Goal: Task Accomplishment & Management: Use online tool/utility

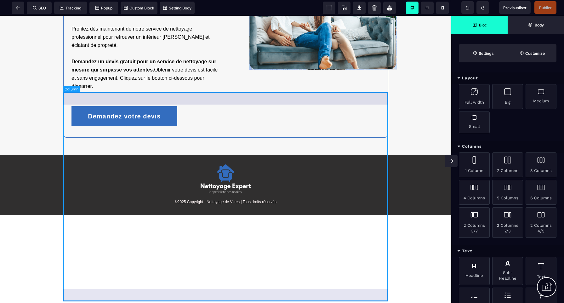
scroll to position [1175, 0]
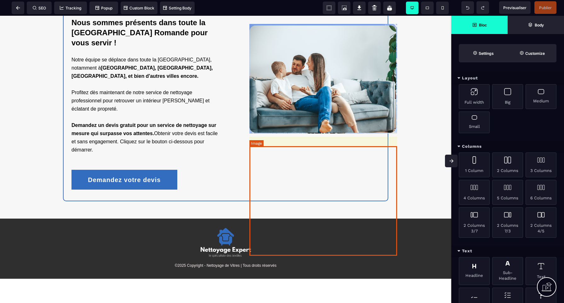
click at [353, 134] on img at bounding box center [324, 79] width 148 height 110
select select
select select "**"
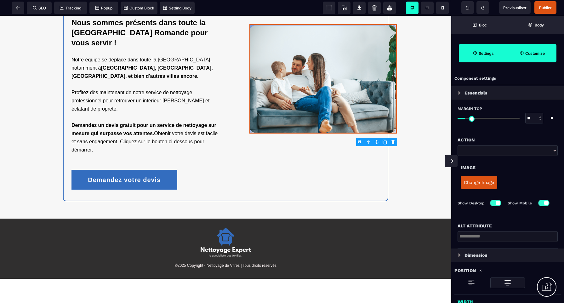
click at [531, 53] on strong "Customize" at bounding box center [535, 53] width 20 height 5
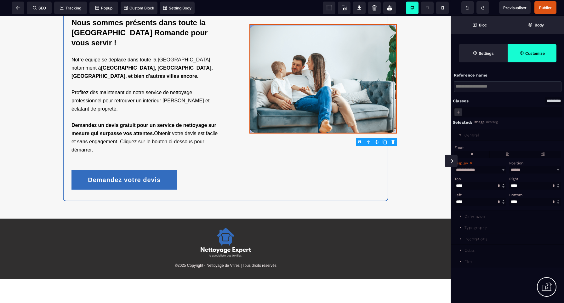
scroll to position [0, 0]
click at [462, 238] on icon at bounding box center [460, 238] width 5 height 5
click at [472, 135] on div "General" at bounding box center [472, 135] width 15 height 4
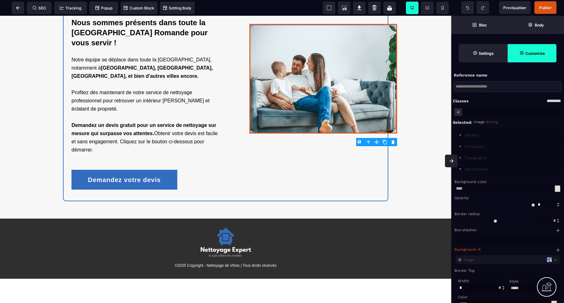
click at [474, 170] on div "Decorations" at bounding box center [476, 169] width 23 height 4
click at [475, 169] on div "Decorations" at bounding box center [476, 169] width 23 height 4
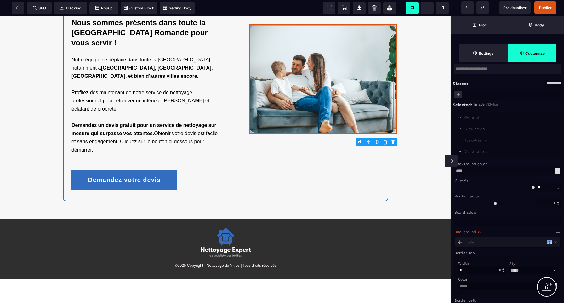
scroll to position [36, 0]
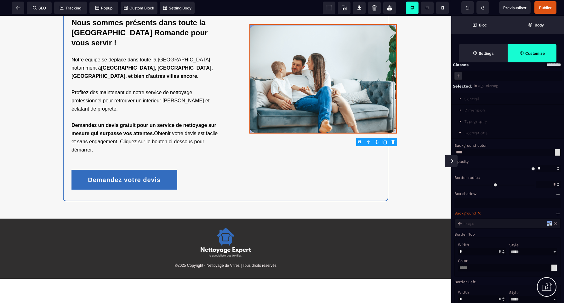
click at [556, 222] on icon at bounding box center [556, 223] width 4 height 4
click at [547, 7] on span "Publier" at bounding box center [545, 7] width 13 height 5
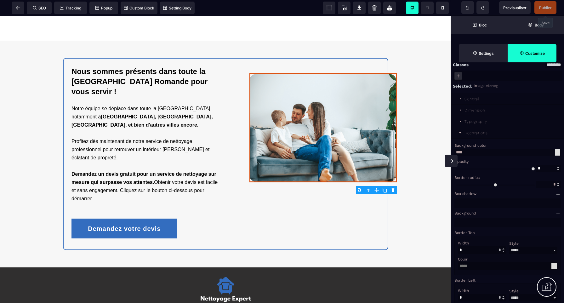
scroll to position [1127, 0]
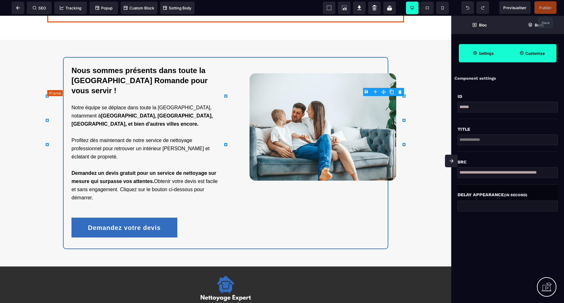
scroll to position [0, 0]
click at [534, 53] on strong "Customize" at bounding box center [535, 53] width 20 height 5
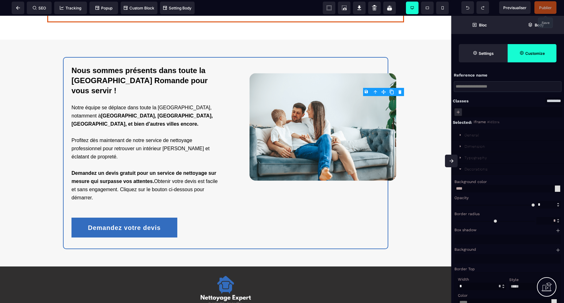
click at [476, 170] on div "Decorations" at bounding box center [476, 169] width 23 height 4
click at [476, 135] on div "General" at bounding box center [472, 135] width 15 height 4
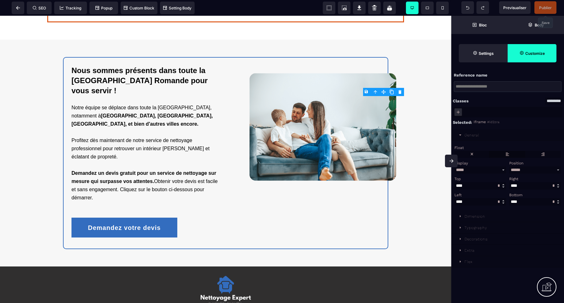
click at [508, 155] on label at bounding box center [508, 154] width 36 height 7
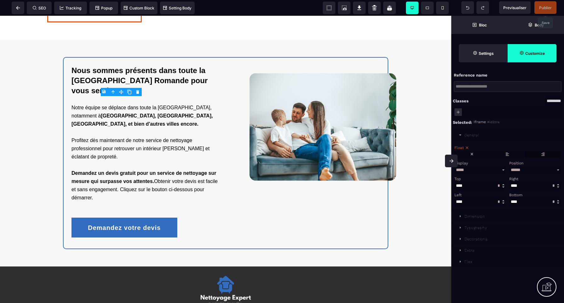
click at [544, 153] on label at bounding box center [543, 154] width 36 height 7
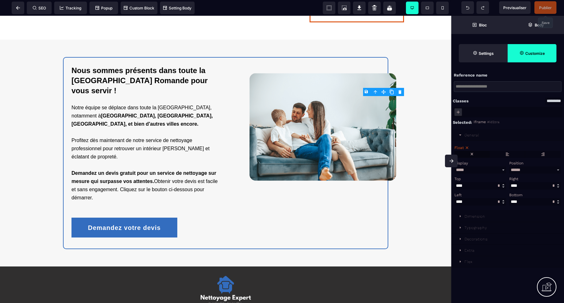
click at [476, 154] on label at bounding box center [472, 154] width 35 height 7
click at [546, 7] on span "Publier" at bounding box center [545, 7] width 13 height 5
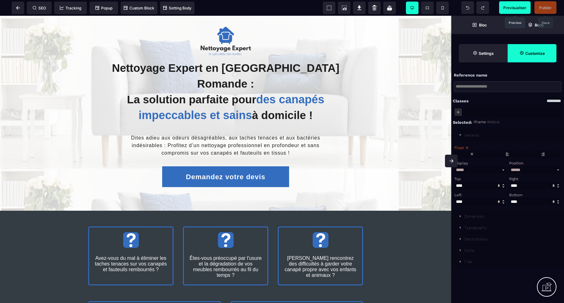
click at [518, 8] on span "Previsualiser" at bounding box center [514, 7] width 23 height 5
click at [476, 57] on span "Settings" at bounding box center [483, 53] width 49 height 18
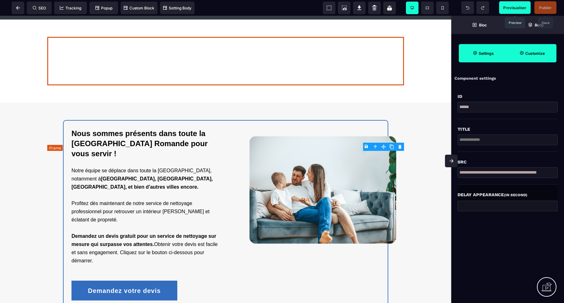
scroll to position [1039, 0]
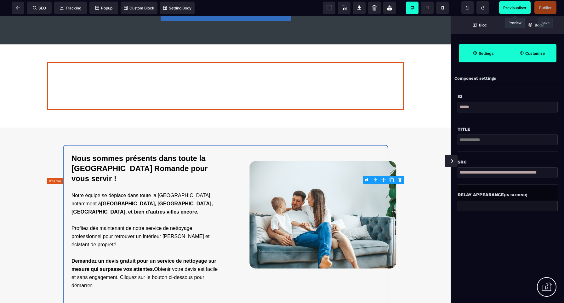
click at [276, 110] on div at bounding box center [225, 86] width 357 height 49
click at [283, 110] on div at bounding box center [225, 86] width 357 height 49
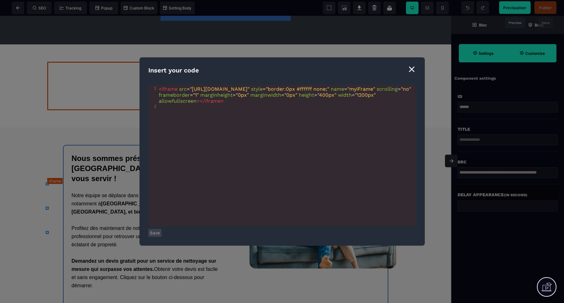
click at [355, 98] on span ""1200px"" at bounding box center [365, 95] width 21 height 6
type textarea "**"
click at [153, 233] on button "Save" at bounding box center [154, 233] width 13 height 8
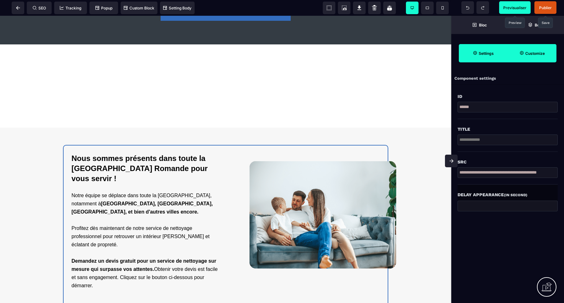
click at [548, 8] on span "Publier" at bounding box center [545, 7] width 13 height 5
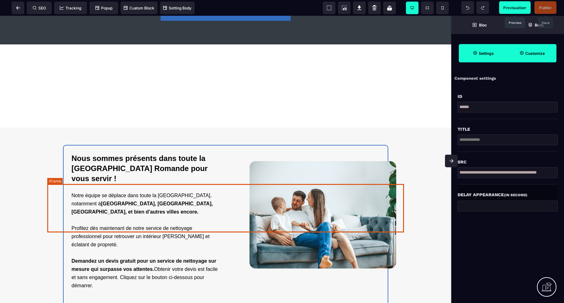
click at [226, 110] on div at bounding box center [225, 86] width 357 height 49
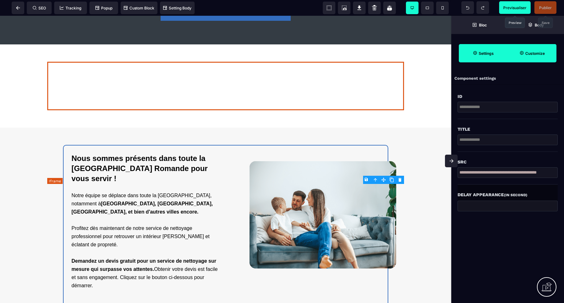
click at [226, 110] on div at bounding box center [225, 86] width 357 height 49
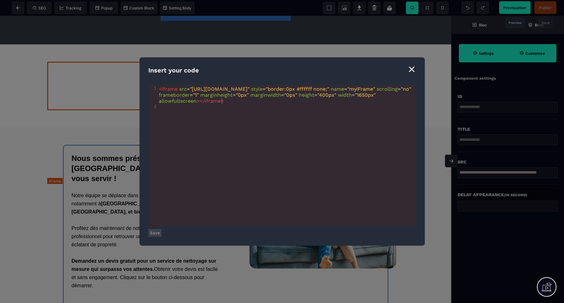
click at [355, 98] on span ""1650px"" at bounding box center [365, 95] width 21 height 6
drag, startPoint x: 223, startPoint y: 101, endPoint x: 223, endPoint y: 109, distance: 7.6
click at [355, 98] on span ""1650px"" at bounding box center [365, 95] width 21 height 6
type textarea "**"
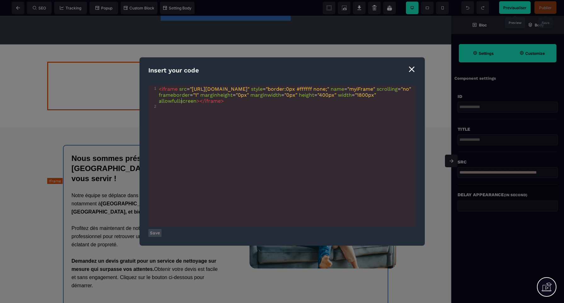
click at [318, 98] on span ""400px"" at bounding box center [327, 95] width 19 height 6
type textarea "**"
click at [155, 233] on button "Save" at bounding box center [154, 233] width 13 height 8
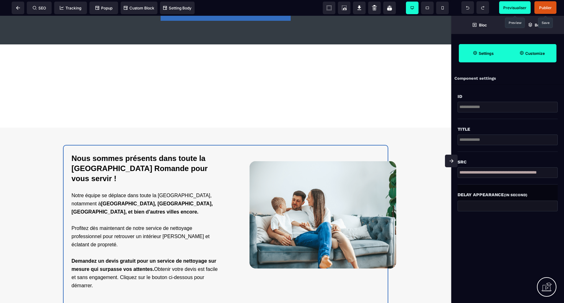
click at [545, 7] on span "Publier" at bounding box center [545, 7] width 13 height 5
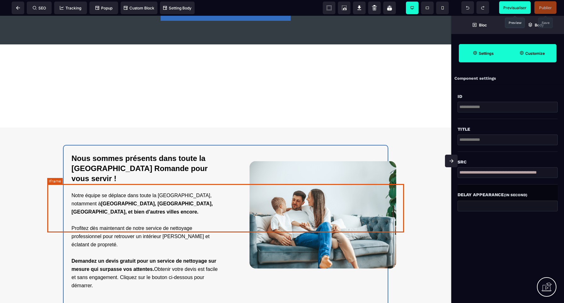
click at [176, 110] on div at bounding box center [225, 86] width 357 height 49
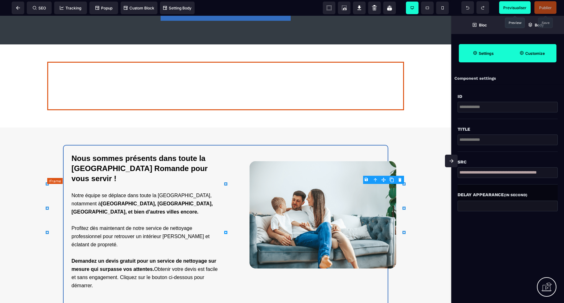
click at [176, 110] on div at bounding box center [225, 86] width 357 height 49
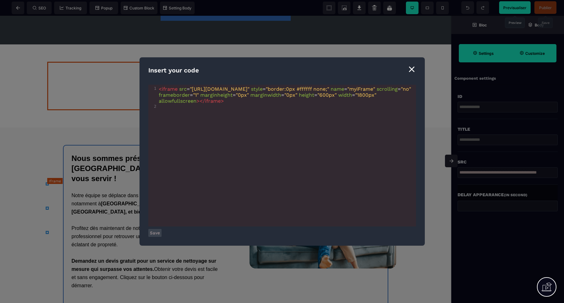
click at [318, 98] on span ""600px"" at bounding box center [327, 95] width 19 height 6
type textarea "*"
click at [154, 232] on button "Save" at bounding box center [154, 233] width 13 height 8
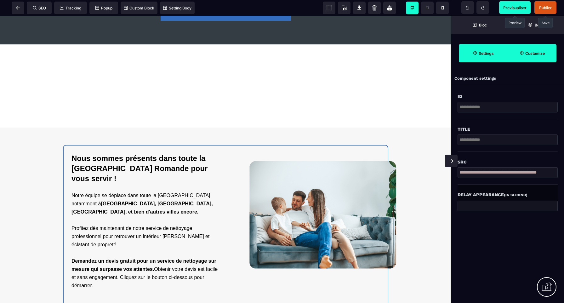
click at [545, 7] on span "Publier" at bounding box center [545, 7] width 13 height 5
click at [515, 5] on span "Previsualiser" at bounding box center [514, 7] width 23 height 5
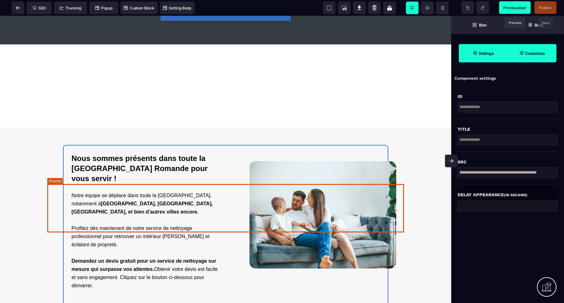
click at [166, 110] on div at bounding box center [225, 86] width 357 height 49
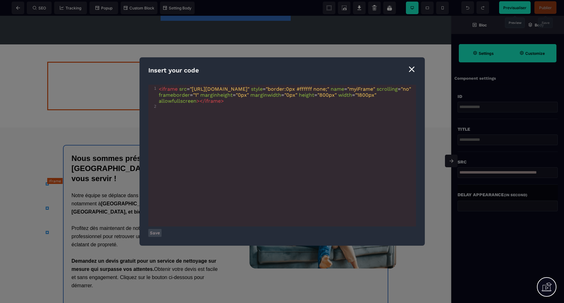
drag, startPoint x: 181, startPoint y: 101, endPoint x: 185, endPoint y: 122, distance: 20.8
click at [318, 98] on span ""800px"" at bounding box center [327, 95] width 19 height 6
type textarea "*"
click at [355, 98] on span ""1800px"" at bounding box center [365, 95] width 21 height 6
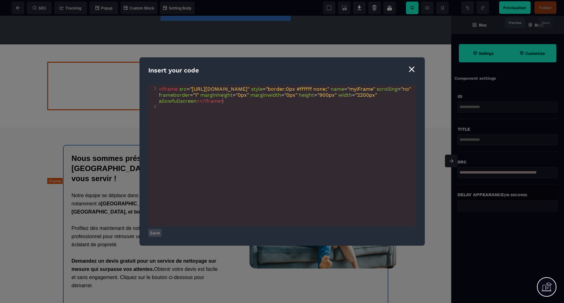
type textarea "**"
click at [154, 233] on button "Save" at bounding box center [154, 233] width 13 height 8
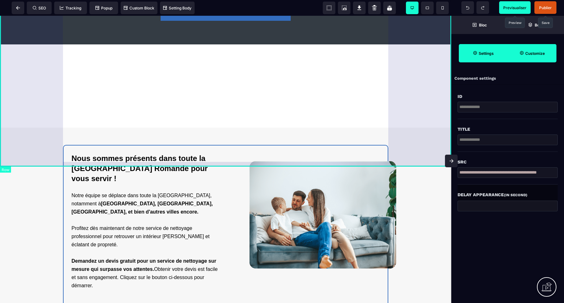
click at [538, 48] on span "Customize" at bounding box center [532, 53] width 49 height 18
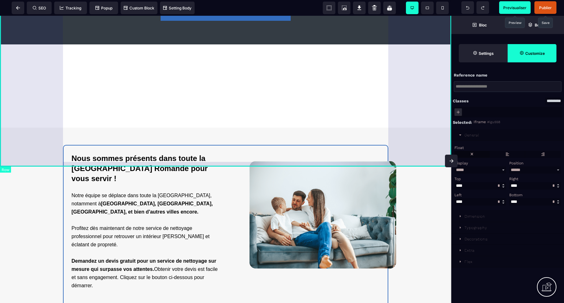
click at [482, 155] on label at bounding box center [472, 154] width 35 height 7
click at [513, 155] on label at bounding box center [508, 154] width 36 height 7
click at [478, 153] on label at bounding box center [472, 154] width 35 height 7
click at [467, 154] on label at bounding box center [472, 154] width 35 height 7
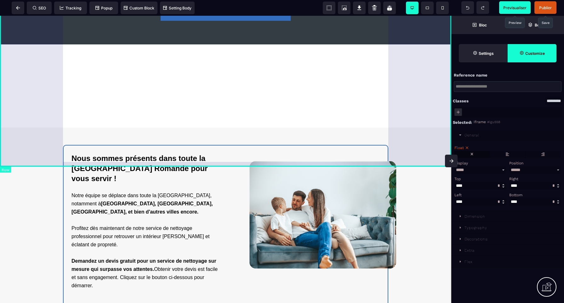
click at [472, 154] on label at bounding box center [472, 154] width 35 height 7
click at [473, 154] on label at bounding box center [472, 154] width 35 height 7
click at [545, 7] on span "Publier" at bounding box center [545, 7] width 13 height 5
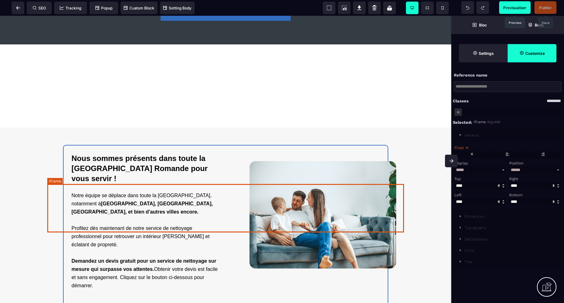
click at [232, 110] on div at bounding box center [225, 86] width 357 height 49
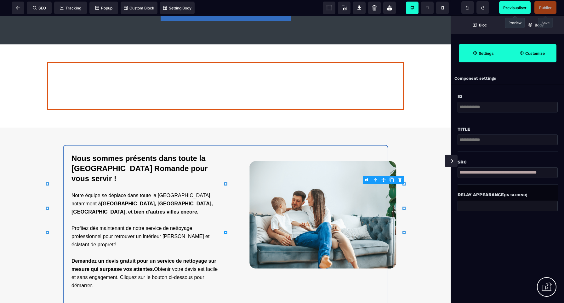
click at [533, 52] on strong "Customize" at bounding box center [535, 53] width 20 height 5
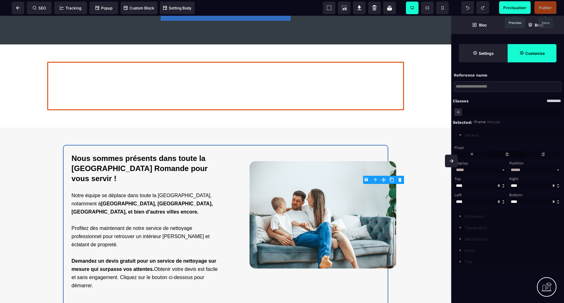
click at [509, 154] on label at bounding box center [508, 154] width 36 height 7
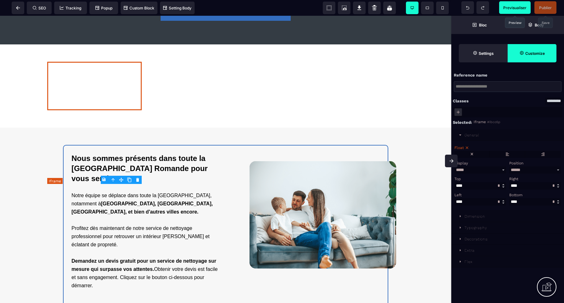
click at [126, 110] on div at bounding box center [94, 86] width 95 height 49
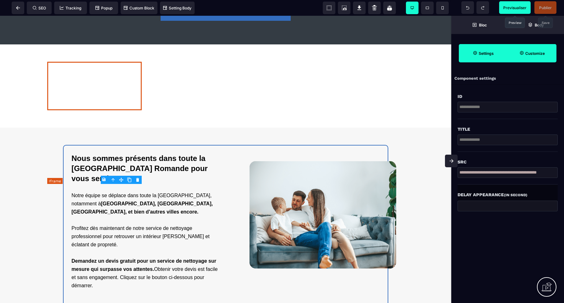
click at [126, 110] on div at bounding box center [94, 86] width 95 height 49
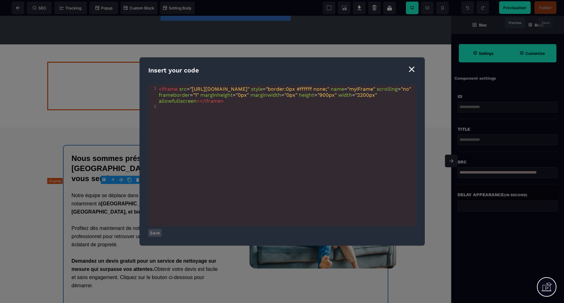
click at [415, 69] on div "⨯" at bounding box center [412, 69] width 9 height 12
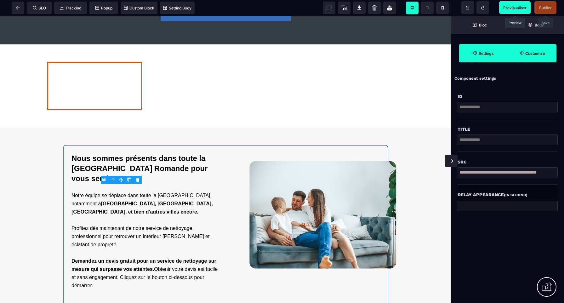
click at [547, 7] on span "Publier" at bounding box center [545, 7] width 13 height 5
click at [442, 9] on icon at bounding box center [443, 7] width 2 height 3
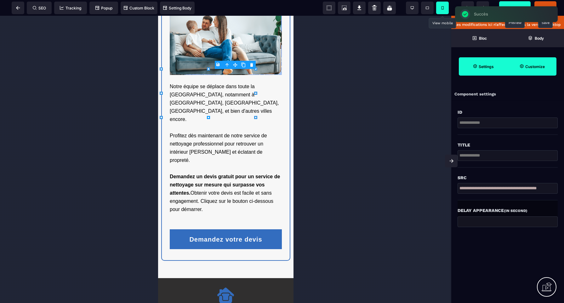
scroll to position [2104, 0]
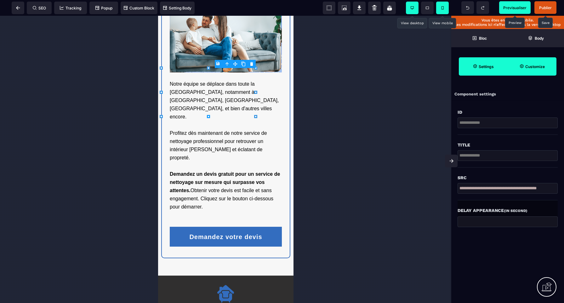
click at [415, 9] on span at bounding box center [412, 8] width 13 height 13
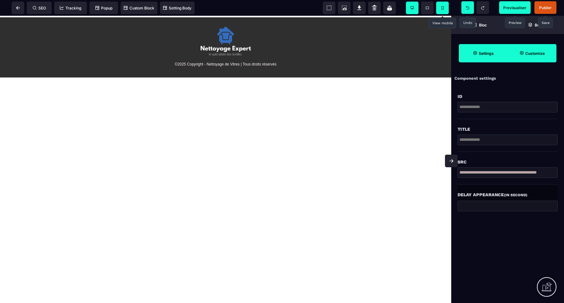
scroll to position [1431, 0]
click at [516, 9] on span "Previsualiser" at bounding box center [514, 7] width 23 height 5
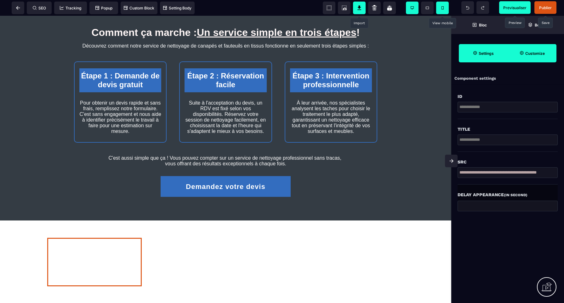
scroll to position [862, 0]
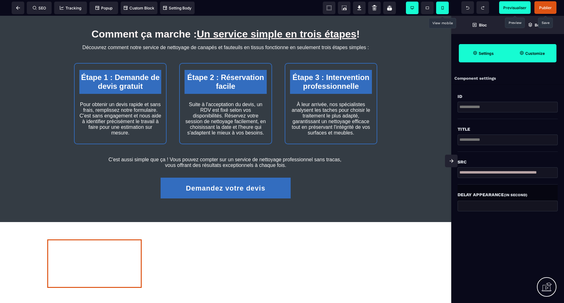
click at [512, 7] on span "Previsualiser" at bounding box center [514, 7] width 23 height 5
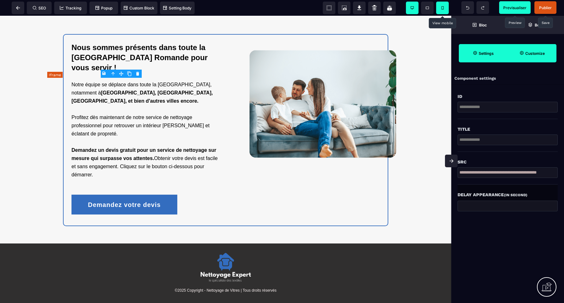
scroll to position [1145, 0]
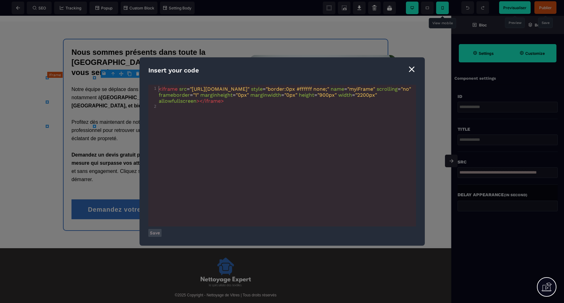
click at [355, 98] on span ""2200px"" at bounding box center [366, 95] width 22 height 6
type textarea "**"
type textarea "**********"
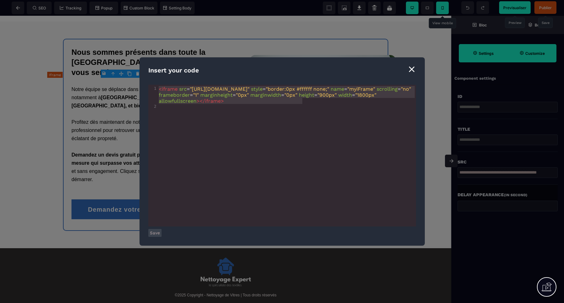
drag, startPoint x: 312, startPoint y: 101, endPoint x: 141, endPoint y: 83, distance: 171.7
click at [141, 83] on div "**********" at bounding box center [282, 151] width 285 height 188
click at [154, 233] on button "Save" at bounding box center [154, 233] width 13 height 8
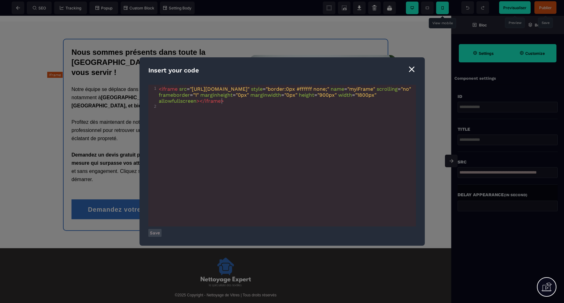
drag, startPoint x: 222, startPoint y: 102, endPoint x: 212, endPoint y: 111, distance: 13.6
click at [355, 98] on span ""1800px"" at bounding box center [365, 95] width 21 height 6
type textarea "*"
click at [154, 233] on button "Save" at bounding box center [154, 233] width 13 height 8
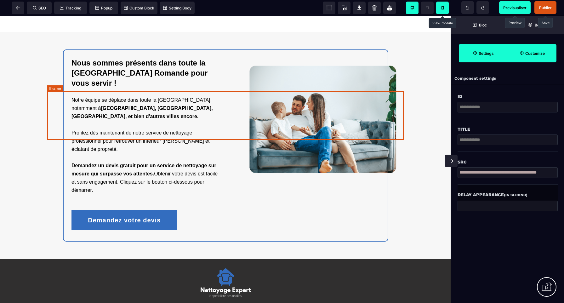
scroll to position [1131, 0]
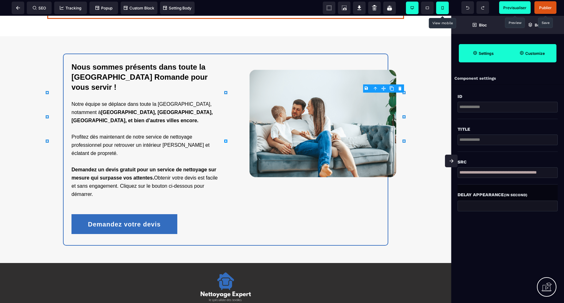
click at [533, 54] on strong "Customize" at bounding box center [535, 53] width 20 height 5
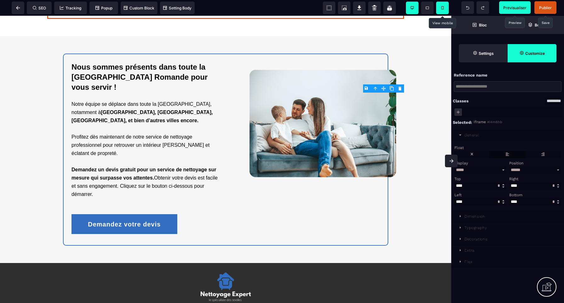
click at [508, 154] on label at bounding box center [508, 154] width 36 height 7
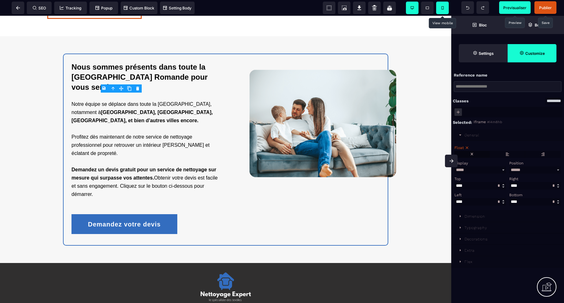
click at [476, 154] on label at bounding box center [472, 154] width 35 height 7
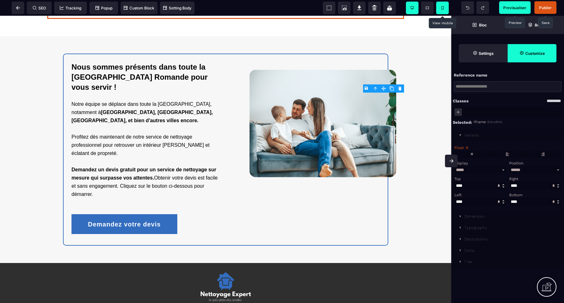
click at [548, 6] on span "Publier" at bounding box center [545, 7] width 13 height 5
click at [515, 5] on span "Previsualiser" at bounding box center [514, 7] width 23 height 5
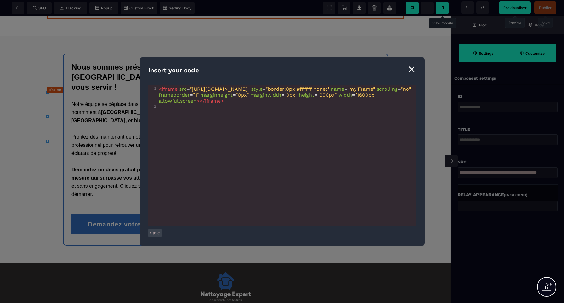
click at [355, 98] on span ""1600px"" at bounding box center [365, 95] width 21 height 6
type textarea "**"
click at [153, 233] on button "Save" at bounding box center [154, 233] width 13 height 8
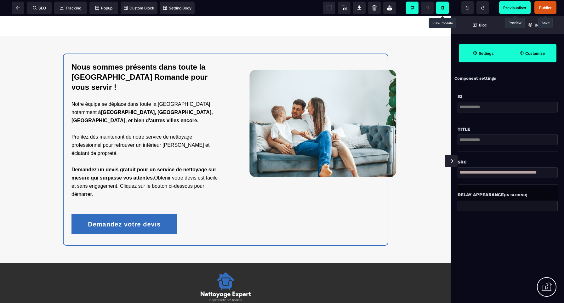
click at [545, 7] on span "Publier" at bounding box center [545, 7] width 13 height 5
